Goal: Share content

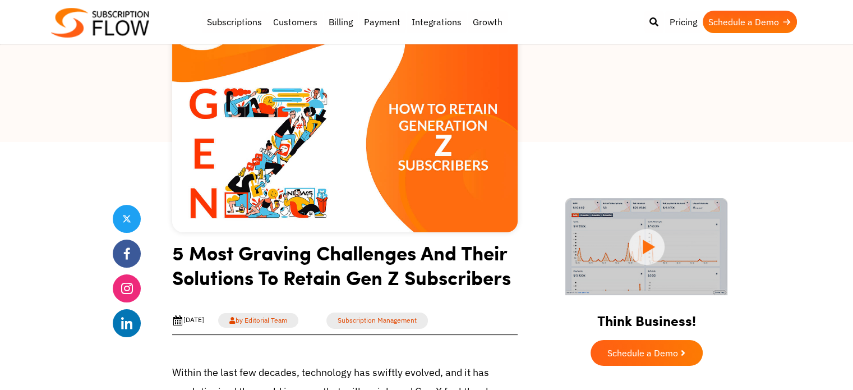
scroll to position [135, 0]
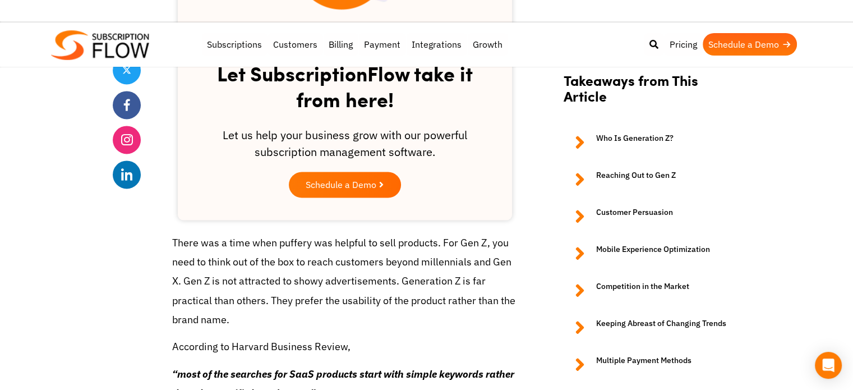
scroll to position [1626, 0]
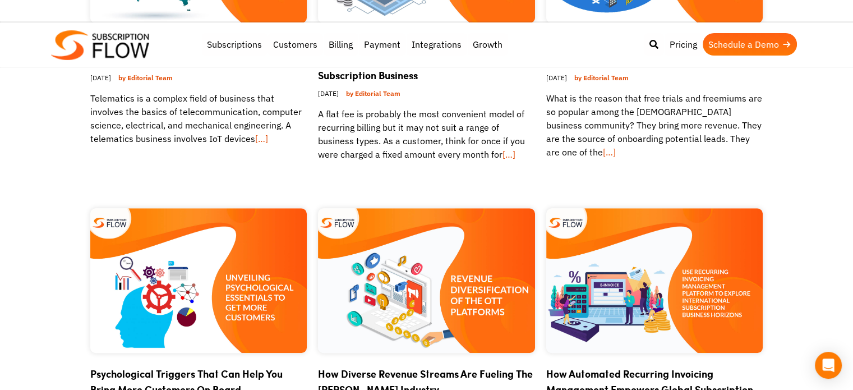
scroll to position [745, 0]
